Goal: Book appointment/travel/reservation

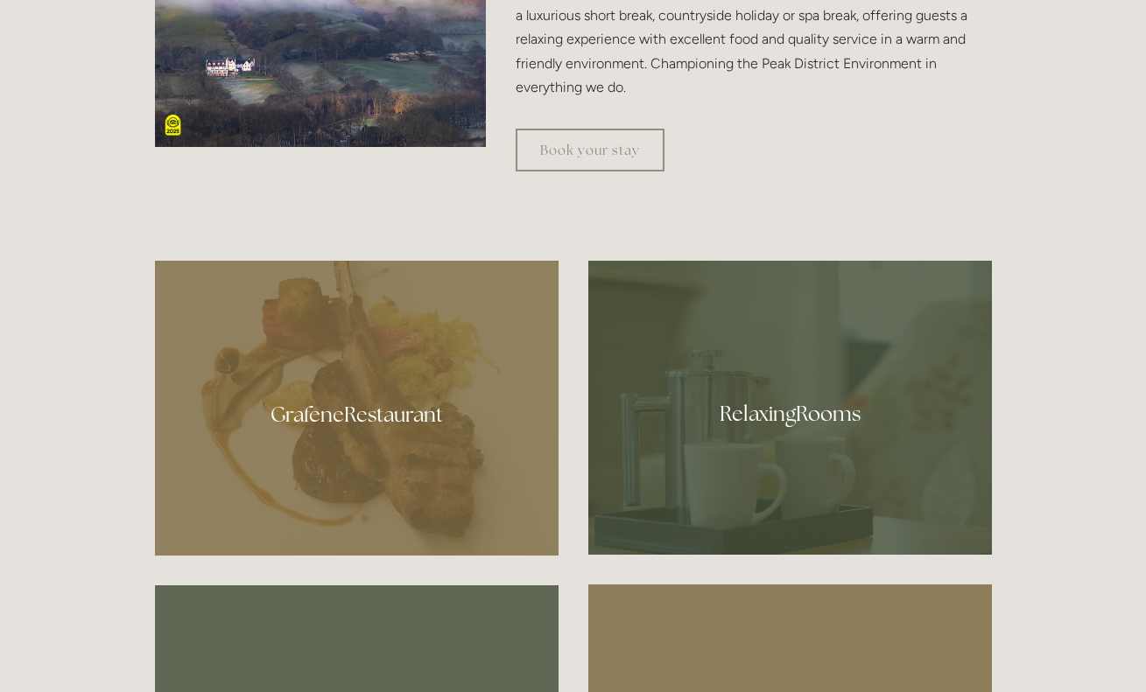
scroll to position [856, 0]
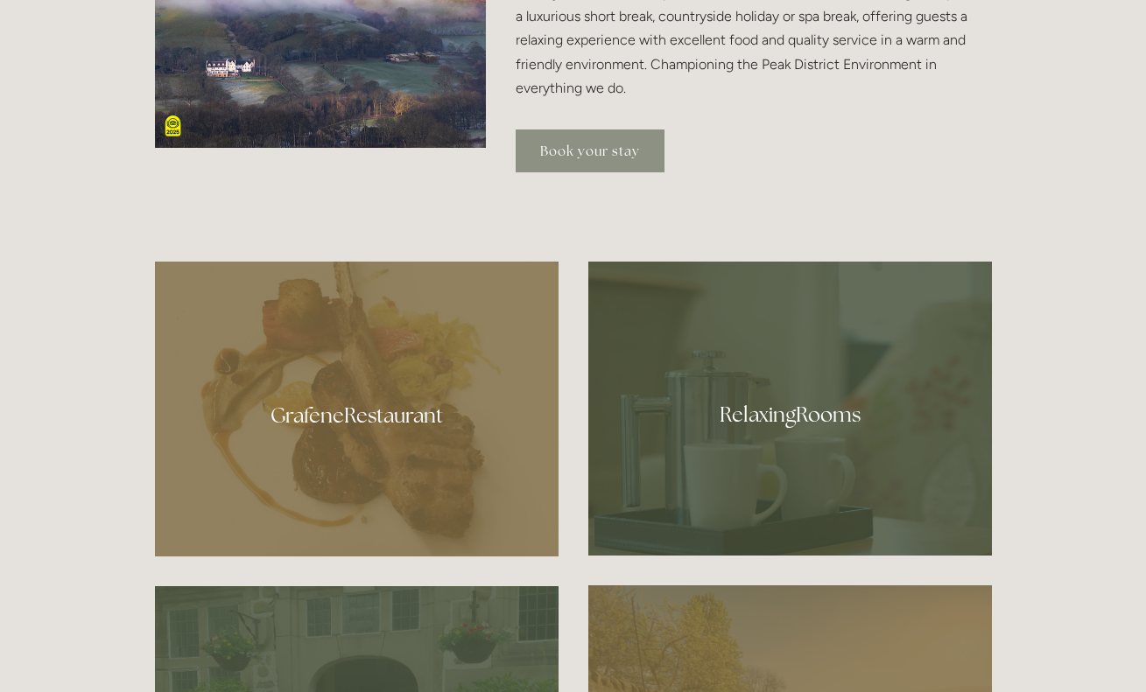
click at [576, 151] on link "Book your stay" at bounding box center [589, 151] width 149 height 43
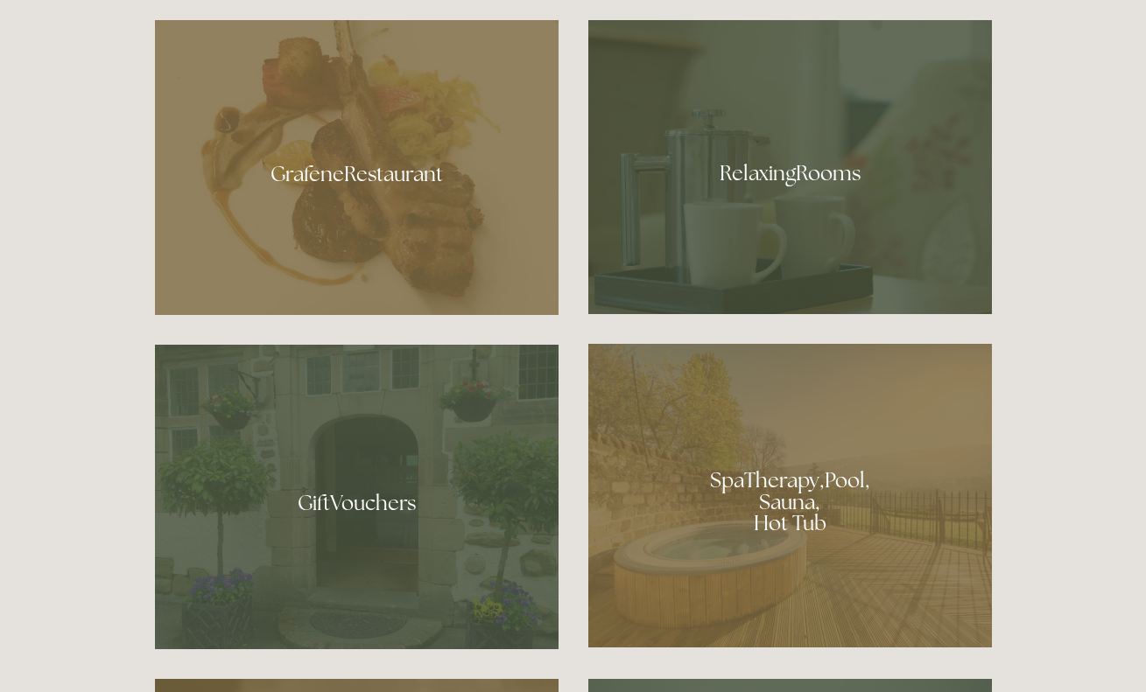
scroll to position [1092, 0]
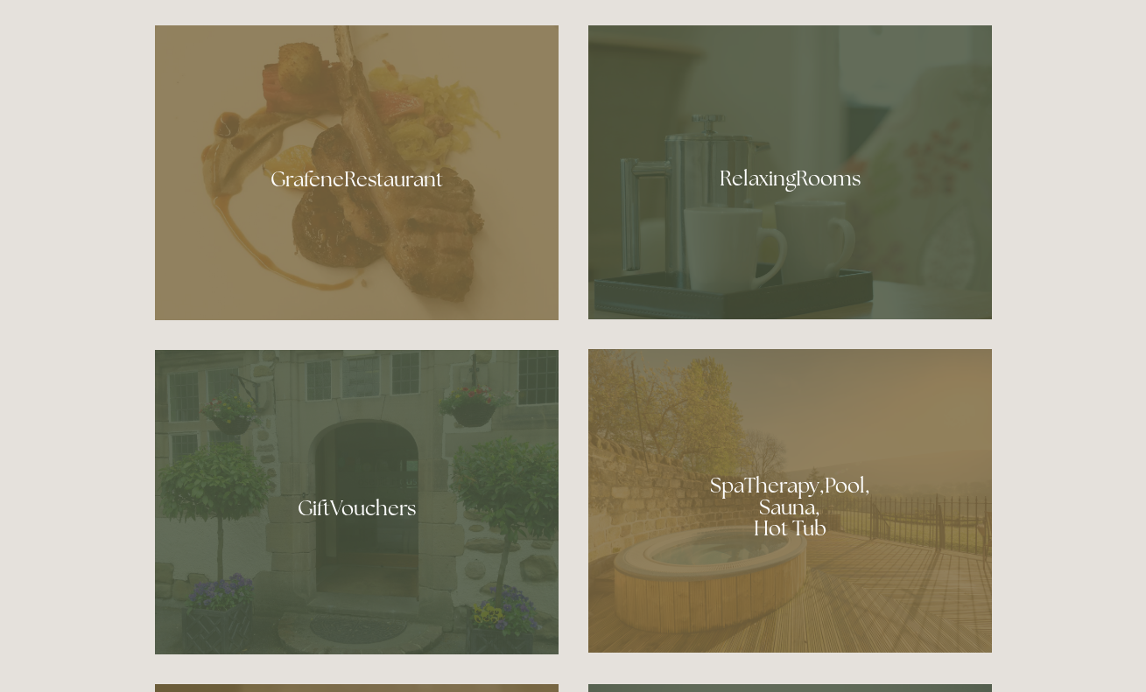
click at [354, 258] on div at bounding box center [356, 172] width 403 height 295
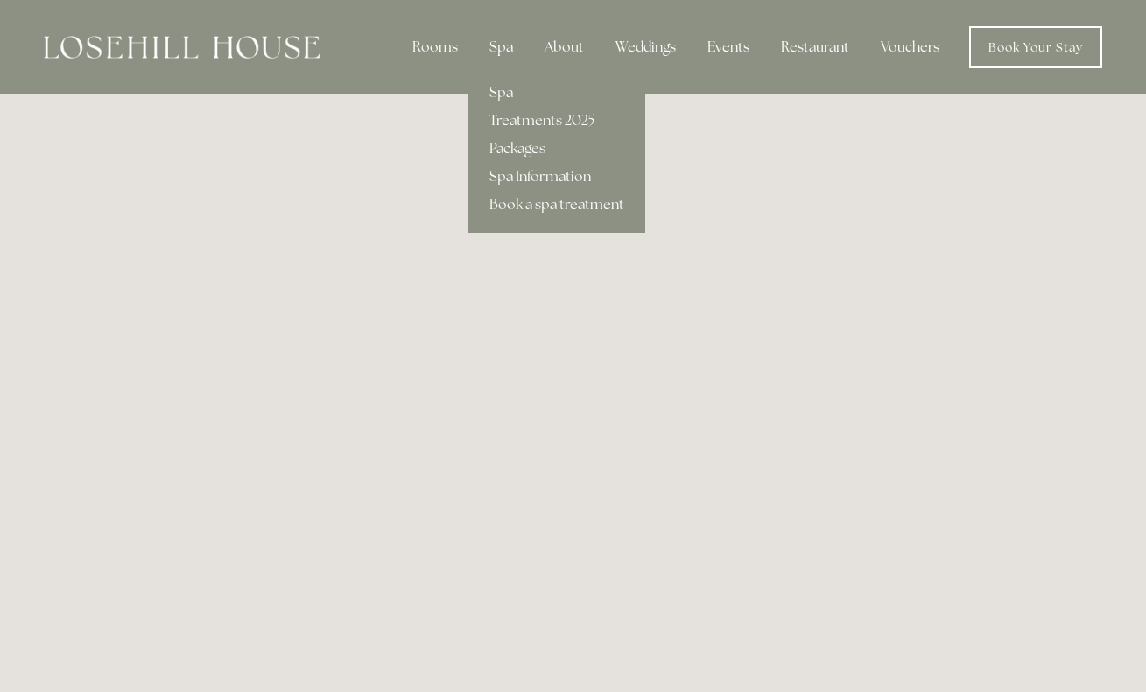
click at [513, 49] on div "Spa" at bounding box center [501, 47] width 52 height 35
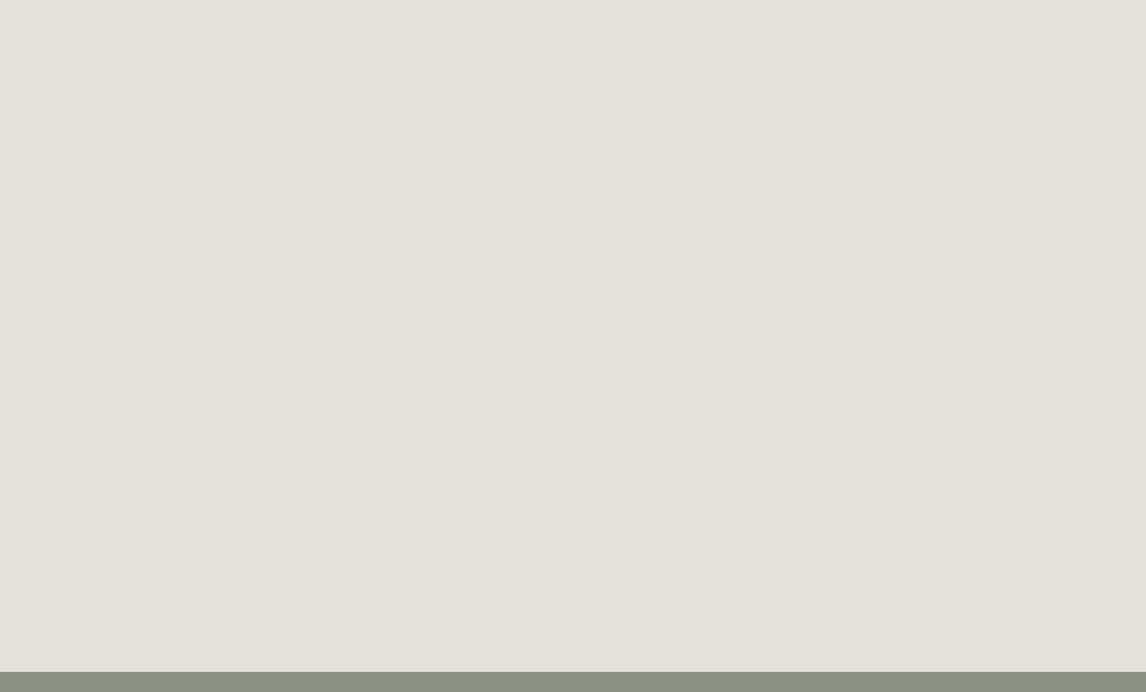
scroll to position [2752, 0]
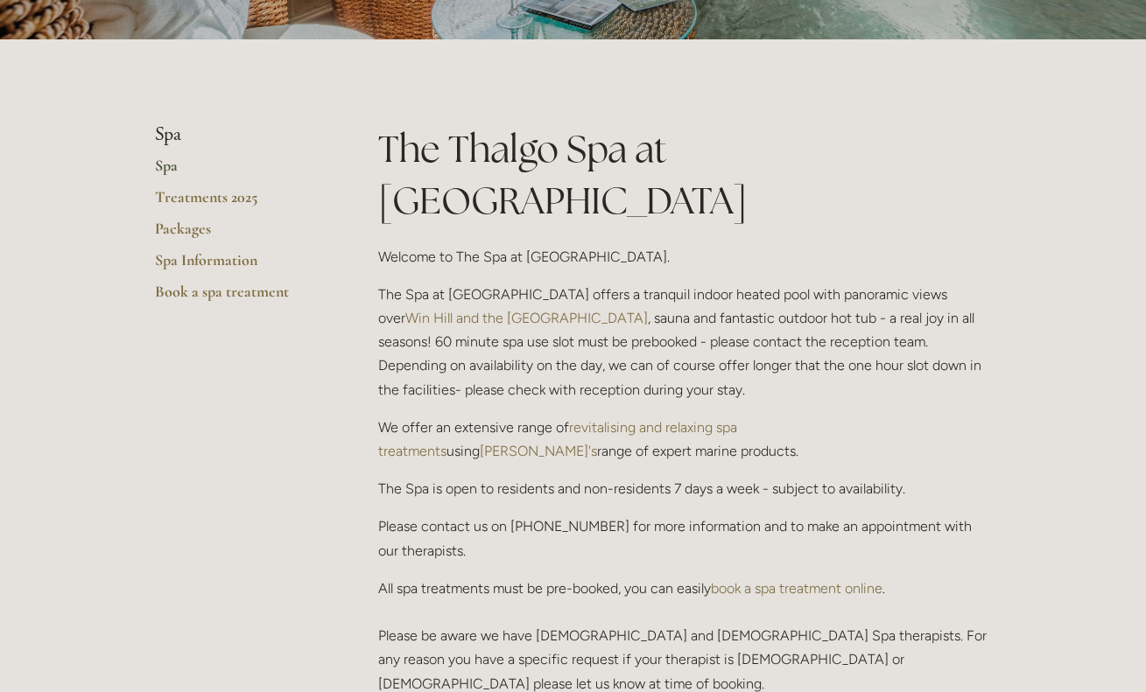
scroll to position [330, 0]
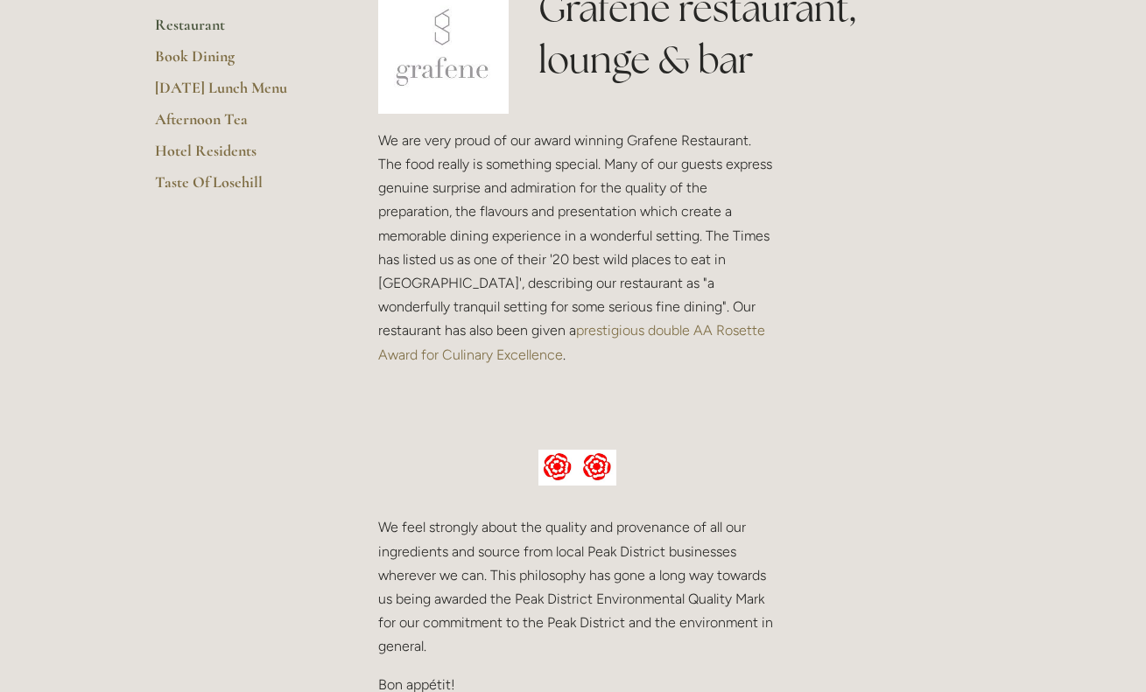
scroll to position [466, 0]
